Goal: Navigation & Orientation: Find specific page/section

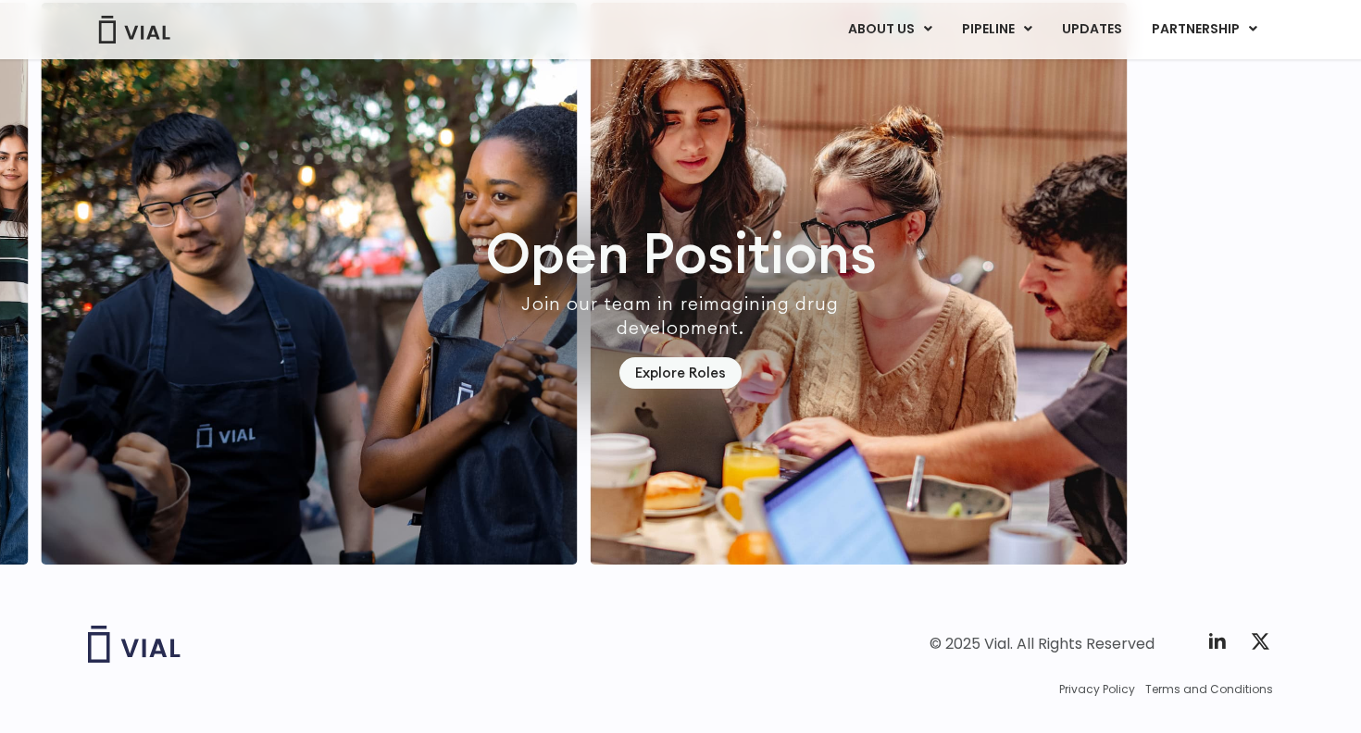
scroll to position [5357, 0]
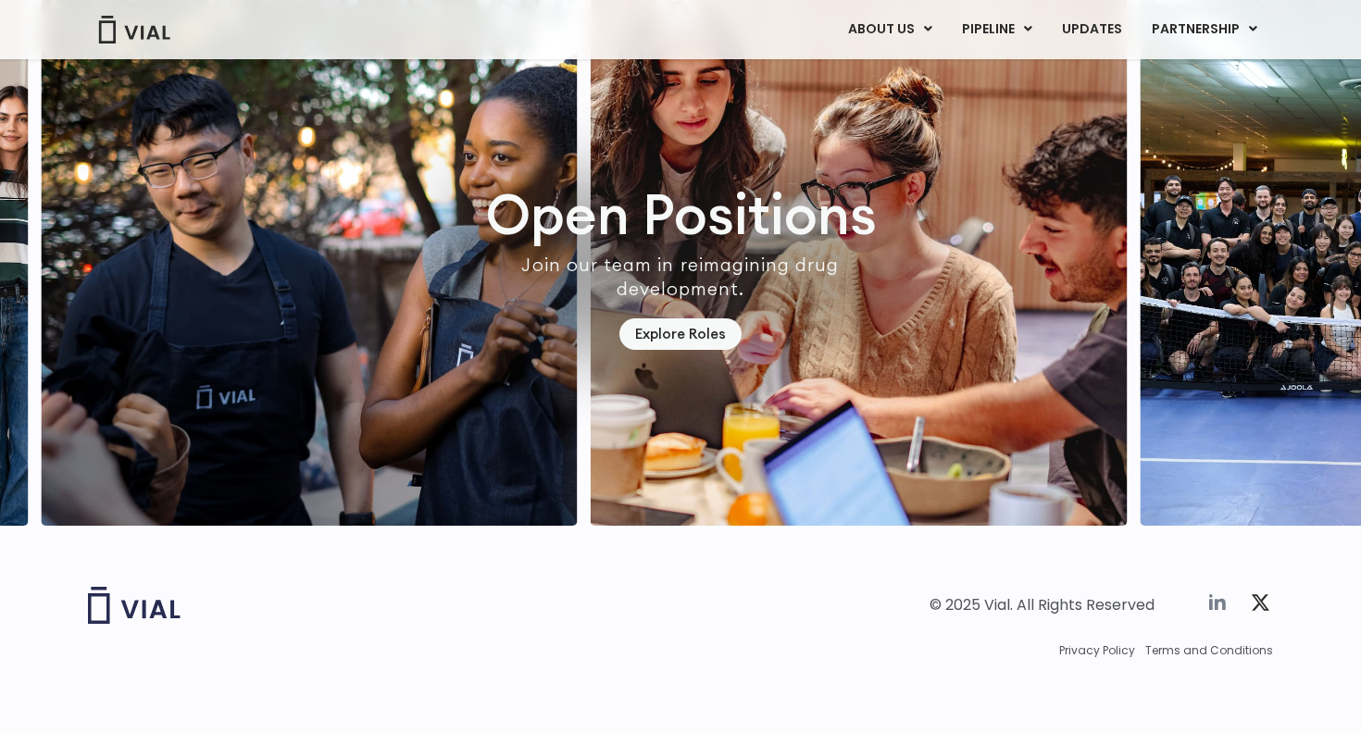
click at [1218, 606] on icon at bounding box center [1217, 602] width 22 height 22
click at [1095, 34] on link "UPDATES" at bounding box center [1091, 29] width 89 height 31
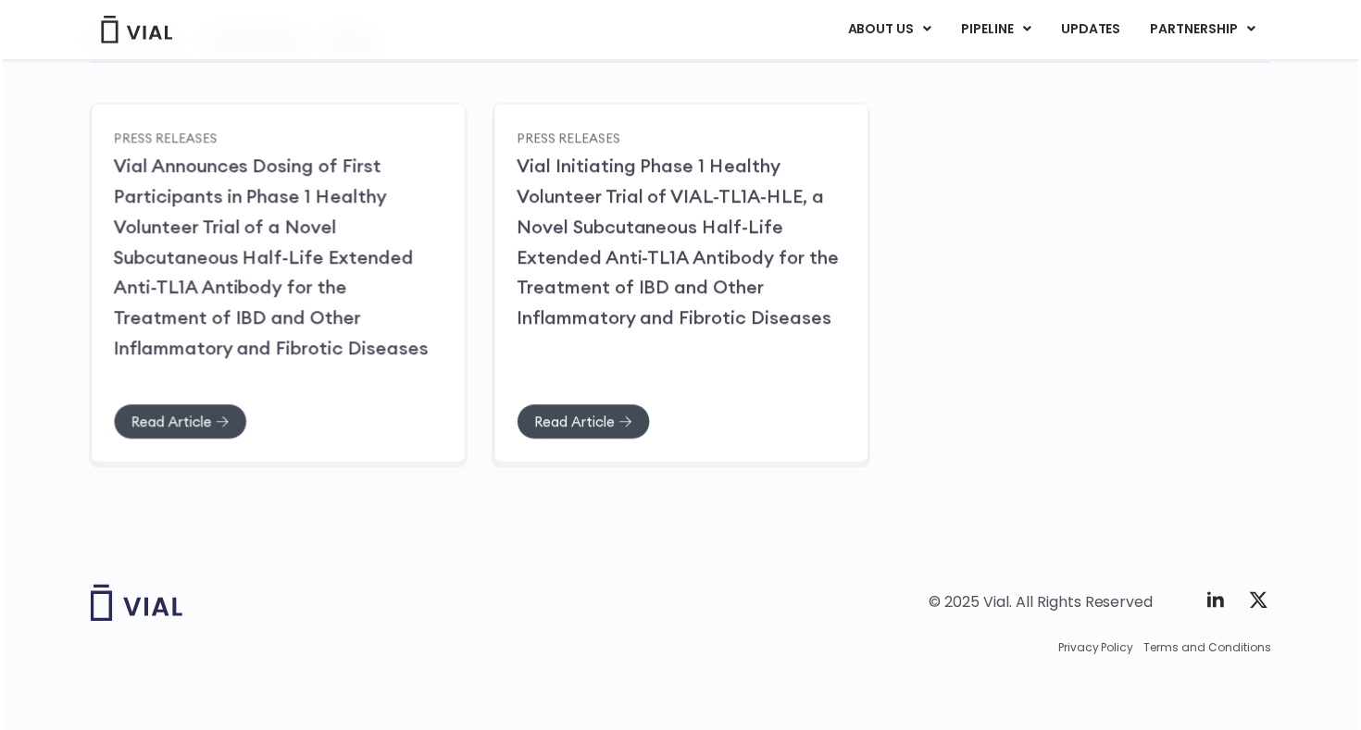
scroll to position [280, 0]
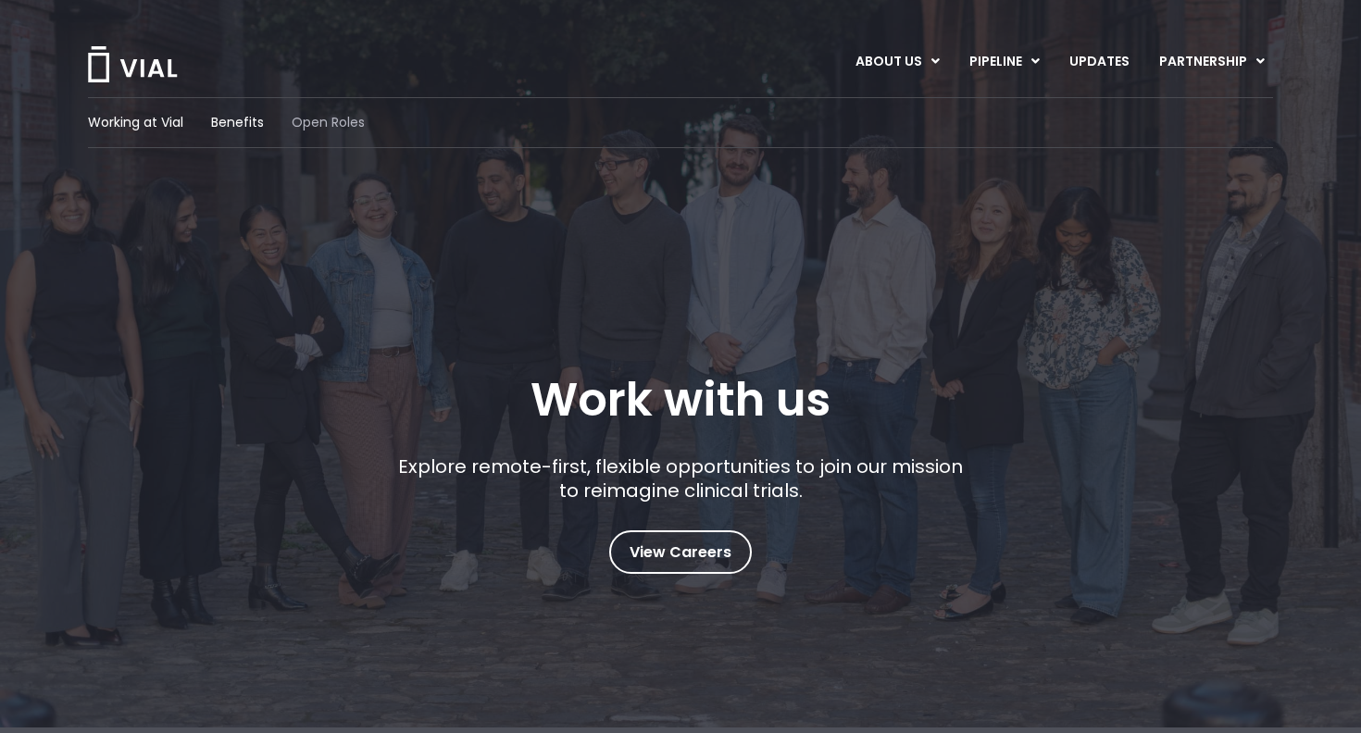
click at [329, 126] on span "Open Roles" at bounding box center [328, 122] width 73 height 19
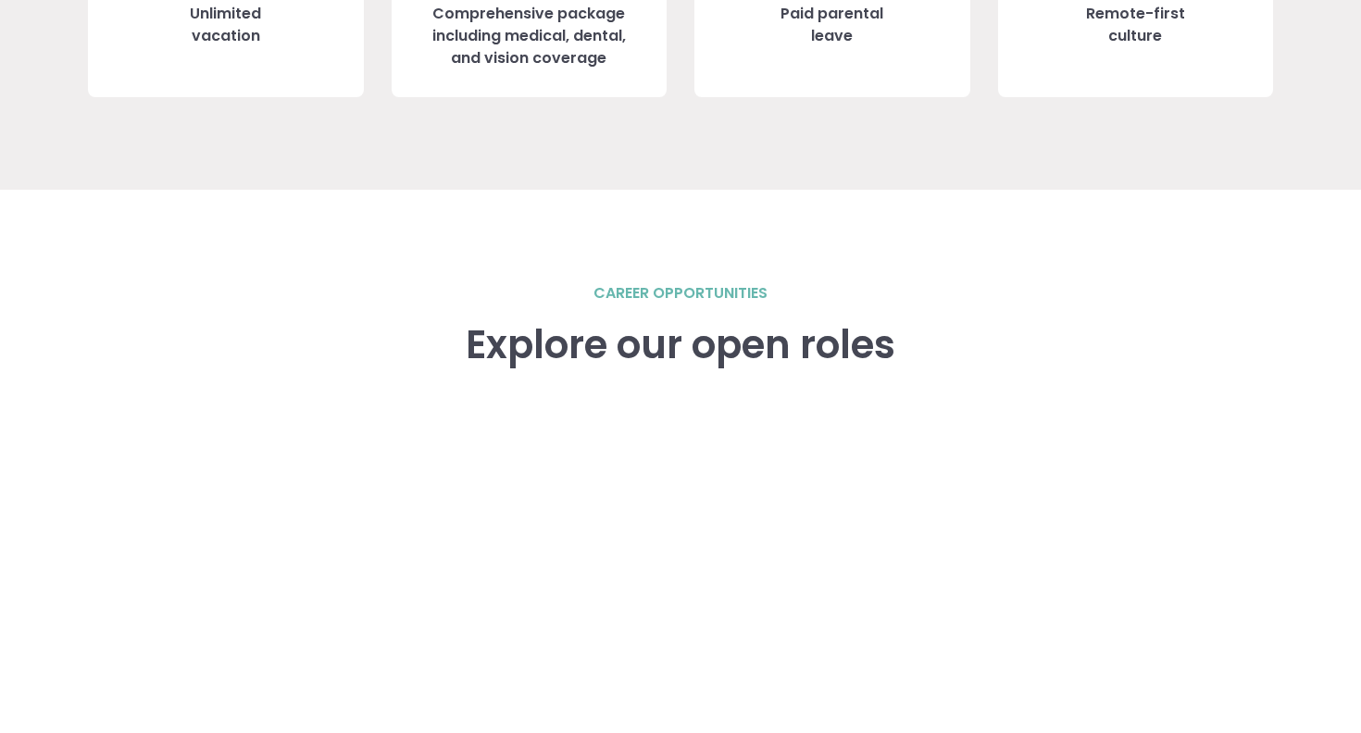
scroll to position [2561, 0]
